Goal: Check status: Check status

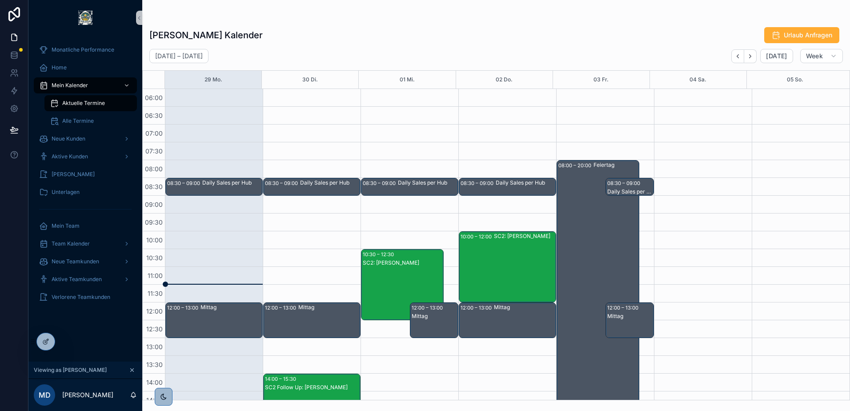
scroll to position [133, 0]
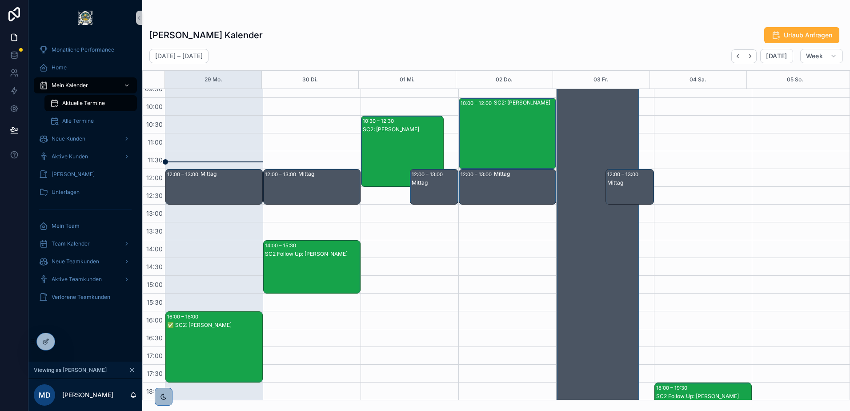
click at [288, 31] on div "[PERSON_NAME] Kalender Urlaub Anfragen" at bounding box center [496, 35] width 694 height 17
